Goal: Transaction & Acquisition: Purchase product/service

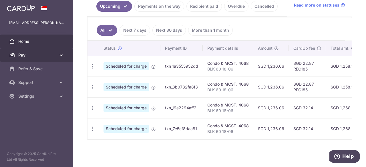
click at [30, 60] on link "Pay" at bounding box center [36, 55] width 73 height 14
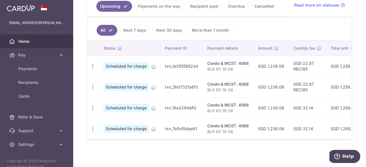
click at [24, 41] on span "Home" at bounding box center [37, 42] width 38 height 6
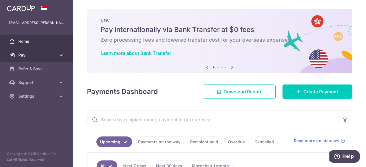
click at [68, 54] on link "Pay" at bounding box center [36, 55] width 73 height 14
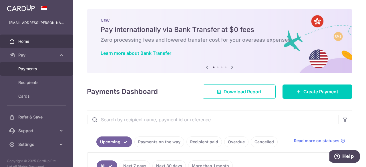
click at [45, 71] on span "Payments" at bounding box center [37, 69] width 38 height 6
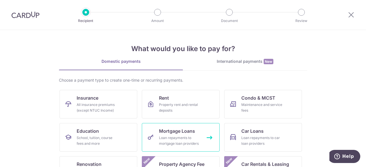
click at [184, 148] on link "Mortgage Loans Loan repayments to mortgage loan providers" at bounding box center [181, 137] width 78 height 29
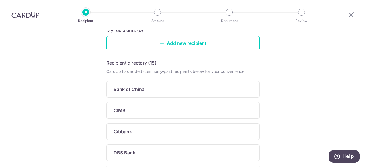
scroll to position [68, 0]
click at [184, 148] on div "DBS Bank" at bounding box center [182, 152] width 153 height 17
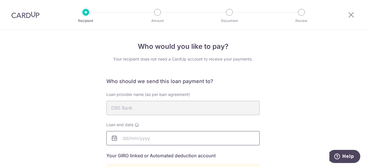
click at [178, 144] on input "text" at bounding box center [182, 138] width 153 height 14
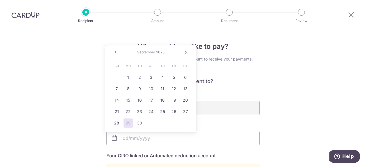
click at [184, 54] on link "Next" at bounding box center [186, 52] width 7 height 7
click at [150, 81] on link "1" at bounding box center [150, 77] width 9 height 9
type input "[DATE]"
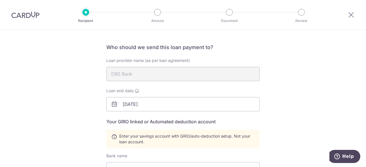
scroll to position [77, 0]
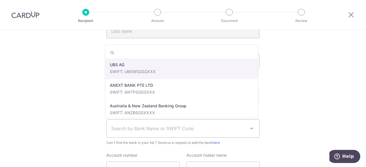
click at [251, 128] on span at bounding box center [251, 128] width 7 height 7
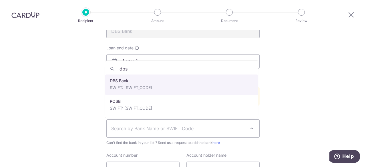
type input "dbs"
select select "6"
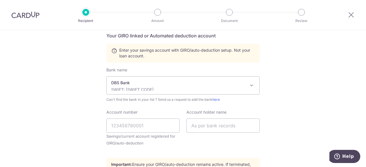
scroll to position [120, 0]
click at [148, 133] on small "Savings/current account registered for GIRO/auto-deduction" at bounding box center [142, 140] width 73 height 14
click at [158, 122] on input "Account number" at bounding box center [142, 125] width 73 height 14
type input "129203137"
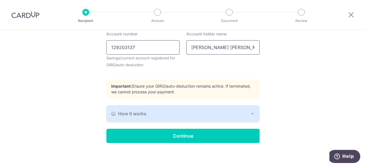
scroll to position [199, 0]
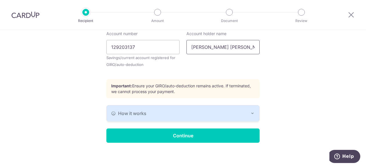
type input "[PERSON_NAME] [PERSON_NAME]"
click at [169, 117] on button "How it works" at bounding box center [183, 114] width 153 height 16
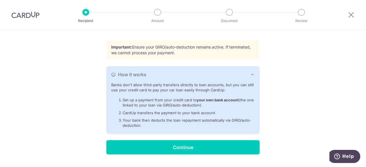
scroll to position [238, 0]
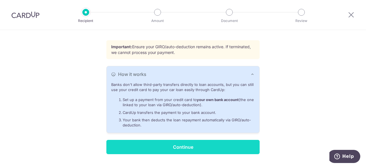
click at [191, 147] on input "Continue" at bounding box center [182, 147] width 153 height 14
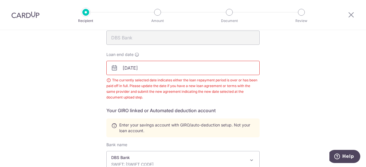
scroll to position [70, 0]
click at [115, 70] on icon at bounding box center [114, 68] width 7 height 7
click at [113, 69] on icon at bounding box center [114, 68] width 7 height 7
click at [112, 69] on icon at bounding box center [114, 68] width 7 height 7
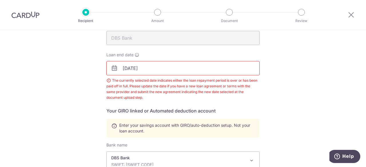
click at [151, 64] on input "[DATE]" at bounding box center [182, 68] width 153 height 14
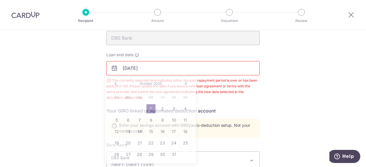
click at [184, 50] on div "Loan provider name (as per loan agreement) DBS Bank Loan end date [DATE] The cu…" at bounding box center [182, 61] width 153 height 79
click at [177, 67] on input "[DATE]" at bounding box center [182, 68] width 153 height 14
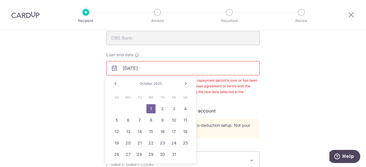
click at [157, 83] on span "2025" at bounding box center [158, 84] width 8 height 4
click at [118, 84] on link "Prev" at bounding box center [115, 83] width 7 height 7
click at [153, 85] on span "September" at bounding box center [146, 84] width 18 height 4
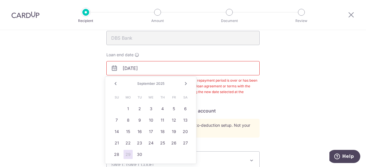
click at [186, 84] on link "Next" at bounding box center [186, 83] width 7 height 7
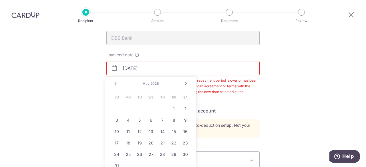
click at [186, 84] on link "Next" at bounding box center [186, 83] width 7 height 7
click at [187, 84] on link "Next" at bounding box center [186, 83] width 7 height 7
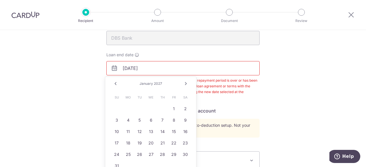
click at [187, 84] on link "Next" at bounding box center [186, 83] width 7 height 7
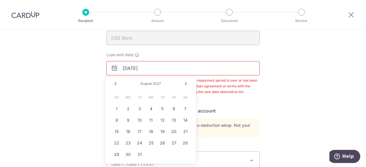
click at [187, 84] on link "Next" at bounding box center [186, 83] width 7 height 7
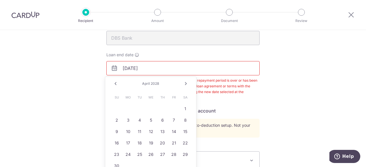
click at [187, 84] on link "Next" at bounding box center [186, 83] width 7 height 7
click at [153, 81] on div "Prev Next August 2028" at bounding box center [150, 84] width 91 height 14
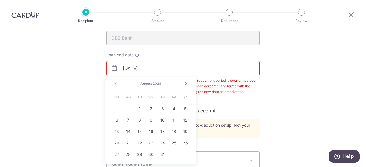
click at [150, 70] on input "10/01/2025" at bounding box center [182, 68] width 153 height 14
type input "[DATE]"
click at [130, 110] on link "1" at bounding box center [128, 108] width 9 height 9
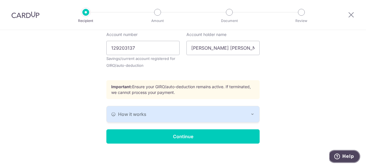
scroll to position [225, 0]
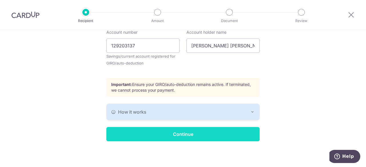
click at [181, 139] on input "Continue" at bounding box center [182, 134] width 153 height 14
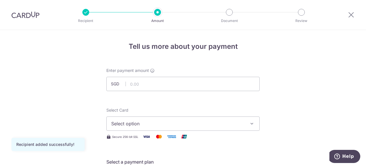
scroll to position [12, 0]
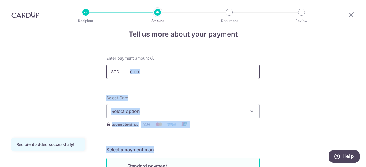
drag, startPoint x: 0, startPoint y: 0, endPoint x: 148, endPoint y: 66, distance: 162.3
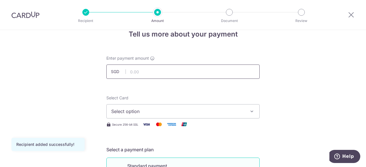
click at [148, 66] on input "text" at bounding box center [182, 72] width 153 height 14
type input "2,315.00"
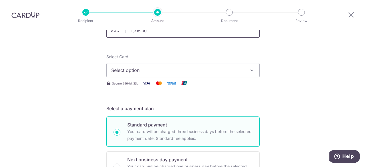
scroll to position [54, 0]
click at [151, 70] on span "Select option" at bounding box center [177, 70] width 133 height 7
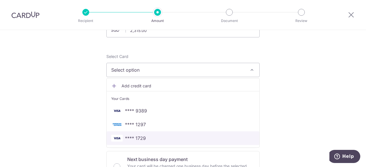
click at [142, 140] on span "**** 1729" at bounding box center [135, 138] width 21 height 7
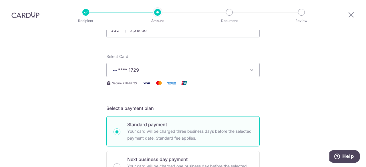
click at [256, 117] on div "Standard payment Your card will be charged three business days before the selec…" at bounding box center [182, 131] width 153 height 30
radio input "true"
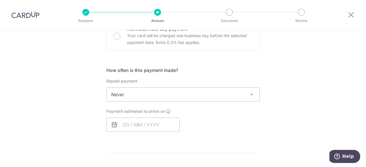
scroll to position [185, 0]
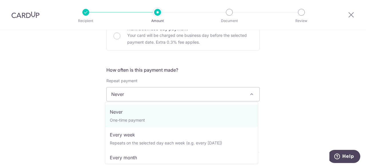
click at [249, 90] on span "Never" at bounding box center [183, 95] width 153 height 14
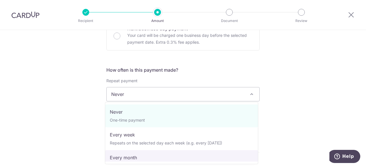
select select "3"
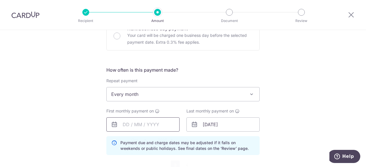
click at [125, 126] on input "text" at bounding box center [142, 125] width 73 height 14
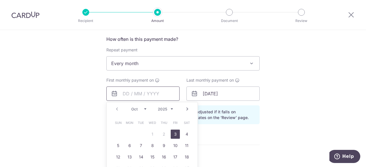
scroll to position [216, 0]
click at [151, 135] on table "Sun Mon Tue Wed Thu Fri Sat 1 2 3 4 5 6 7 8 9 10 11 12 13 14 15 16 17 18 19 20 …" at bounding box center [152, 151] width 80 height 69
click at [151, 134] on table "Sun Mon Tue Wed Thu Fri Sat 1 2 3 4 5 6 7 8 9 10 11 12 13 14 15 16 17 18 19 20 …" at bounding box center [152, 151] width 80 height 69
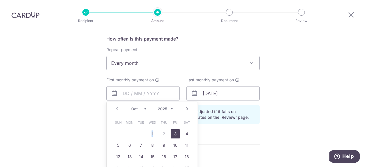
click at [151, 134] on table "Sun Mon Tue Wed Thu Fri Sat 1 2 3 4 5 6 7 8 9 10 11 12 13 14 15 16 17 18 19 20 …" at bounding box center [152, 151] width 80 height 69
click at [174, 134] on link "3" at bounding box center [175, 134] width 9 height 9
type input "03/10/2025"
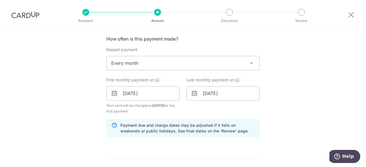
click at [306, 82] on div "Tell us more about your payment Enter payment amount SGD 2,315.00 2315.00 Recip…" at bounding box center [183, 87] width 366 height 547
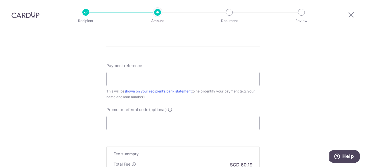
scroll to position [329, 0]
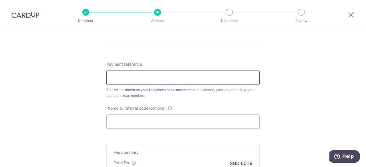
click at [251, 80] on input "Payment reference" at bounding box center [182, 78] width 153 height 14
click at [223, 97] on div "This will be shown on your recipient’s bank statement to help identify your pay…" at bounding box center [182, 92] width 153 height 11
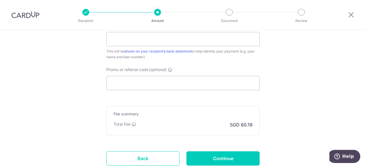
scroll to position [368, 0]
click at [223, 78] on input "Promo or referral code (optional)" at bounding box center [182, 83] width 153 height 14
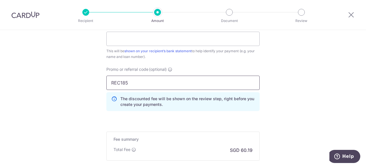
type input "REC185"
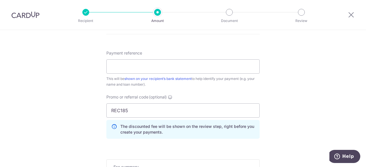
scroll to position [341, 0]
click at [217, 64] on input "Payment reference" at bounding box center [182, 66] width 153 height 14
click at [236, 71] on input "Payment reference" at bounding box center [182, 66] width 153 height 14
click at [244, 86] on div "Payment reference This will be shown on your recipient’s bank statement to help…" at bounding box center [182, 96] width 153 height 93
click at [209, 67] on input "Payment reference" at bounding box center [182, 66] width 153 height 14
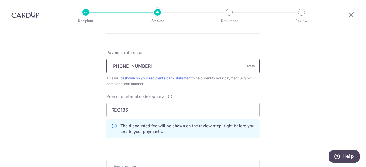
type input "01-4093306-1"
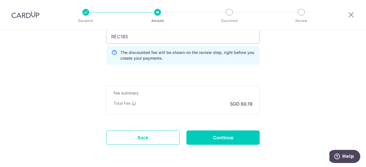
scroll to position [415, 0]
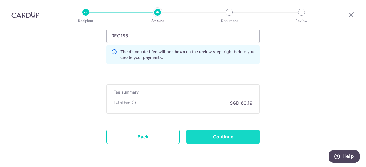
click at [220, 132] on input "Continue" at bounding box center [223, 137] width 73 height 14
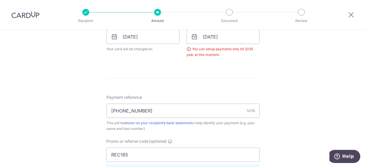
scroll to position [235, 0]
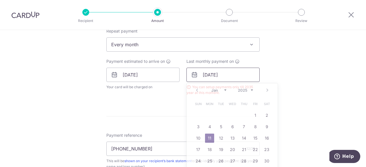
click at [232, 76] on input "[DATE]" at bounding box center [223, 75] width 73 height 14
type input "[DATE]"
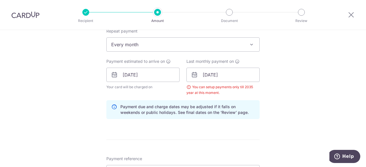
click at [278, 105] on div "Tell us more about your payment Enter payment amount SGD 2,315.00 2315.00 Selec…" at bounding box center [183, 81] width 366 height 572
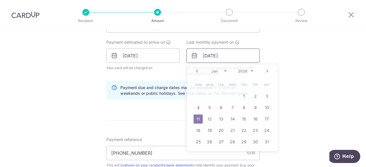
click at [229, 58] on input "11/01/2026" at bounding box center [223, 56] width 73 height 14
click at [332, 70] on div "Tell us more about your payment Enter payment amount SGD 2,315.00 2315.00 Selec…" at bounding box center [183, 62] width 366 height 572
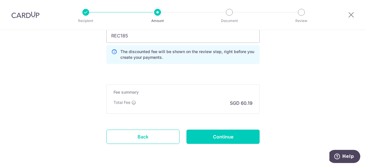
scroll to position [416, 0]
click at [245, 138] on input "Continue" at bounding box center [223, 137] width 73 height 14
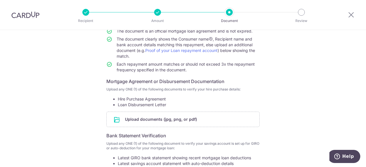
scroll to position [88, 0]
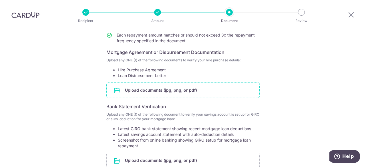
click at [200, 92] on input "file" at bounding box center [183, 90] width 153 height 15
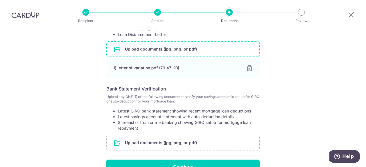
scroll to position [170, 0]
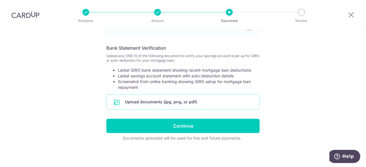
click at [196, 95] on input "file" at bounding box center [183, 102] width 153 height 15
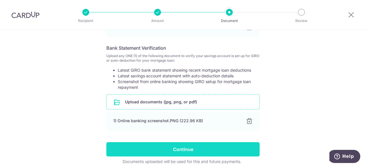
click at [215, 148] on input "Continue" at bounding box center [182, 149] width 153 height 14
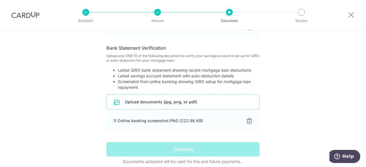
scroll to position [193, 0]
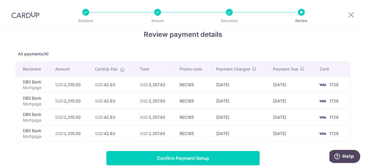
scroll to position [25, 0]
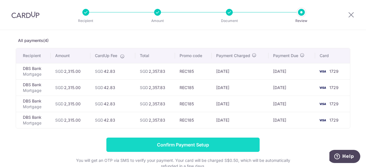
click at [222, 139] on input "Confirm Payment Setup" at bounding box center [182, 145] width 153 height 14
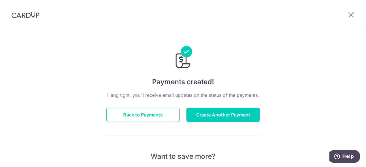
click at [157, 114] on button "Back to Payments" at bounding box center [142, 115] width 73 height 14
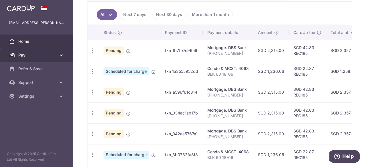
click at [43, 51] on link "Pay" at bounding box center [36, 55] width 73 height 14
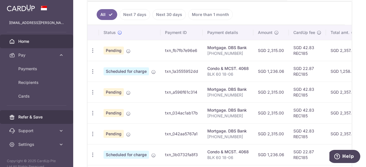
click at [27, 123] on link "Refer & Save" at bounding box center [36, 117] width 73 height 14
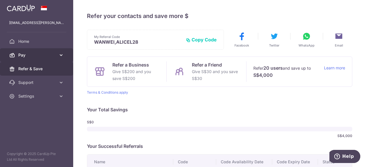
click at [47, 53] on span "Pay" at bounding box center [37, 55] width 38 height 6
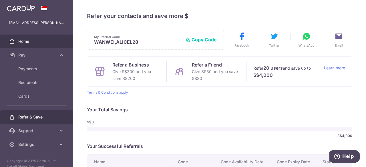
click at [43, 38] on link "Home" at bounding box center [36, 42] width 73 height 14
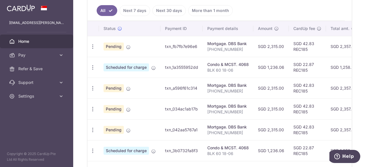
scroll to position [220, 0]
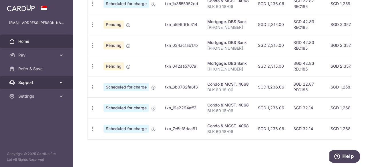
click at [31, 85] on span "Support" at bounding box center [37, 83] width 38 height 6
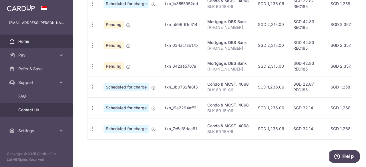
click at [29, 106] on link "Contact Us" at bounding box center [36, 110] width 73 height 14
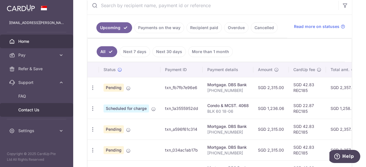
scroll to position [114, 0]
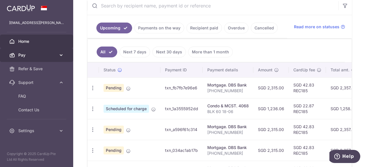
click at [51, 56] on span "Pay" at bounding box center [37, 55] width 38 height 6
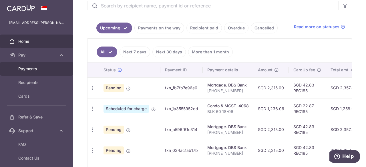
click at [45, 66] on span "Payments" at bounding box center [37, 69] width 38 height 6
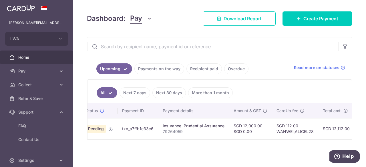
scroll to position [0, 6]
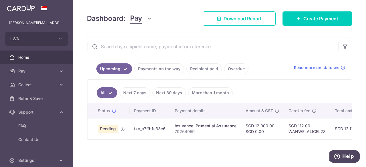
drag, startPoint x: 165, startPoint y: 128, endPoint x: 134, endPoint y: 126, distance: 30.9
click at [134, 126] on td "txn_a7ffb1e33c6" at bounding box center [150, 128] width 41 height 21
copy td "txn_a7ffb1e33c6"
click at [174, 161] on div "× Pause Schedule Pause all future payments in this series Pause just this one p…" at bounding box center [219, 83] width 293 height 167
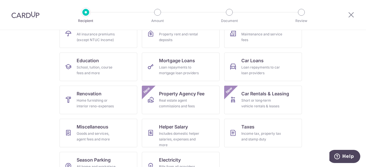
scroll to position [88, 0]
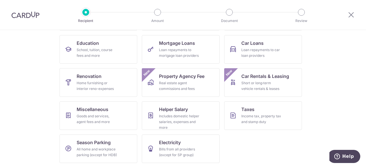
click at [319, 69] on section "What would you like to pay for? Domestic payments International payments New Ch…" at bounding box center [183, 98] width 366 height 137
click at [320, 99] on section "What would you like to pay for? Domestic payments International payments New Ch…" at bounding box center [183, 98] width 366 height 137
click at [88, 112] on link "Miscellaneous Goods and services, agent fees and more" at bounding box center [99, 116] width 78 height 29
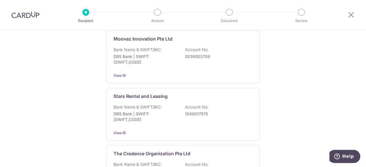
scroll to position [344, 0]
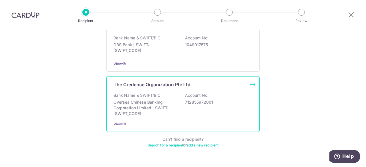
click at [171, 106] on div "The Credence Organization Pte Ltd Bank Name & SWIFT/BIC: Oversea Chinese Bankin…" at bounding box center [182, 104] width 153 height 56
